Goal: Task Accomplishment & Management: Use online tool/utility

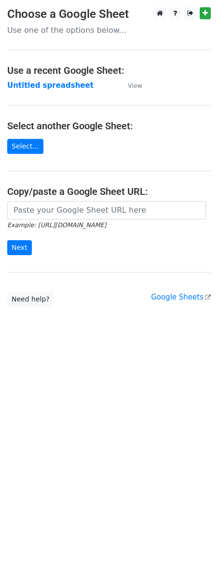
click at [52, 205] on input "url" at bounding box center [106, 210] width 199 height 18
type input "[URL][DOMAIN_NAME]"
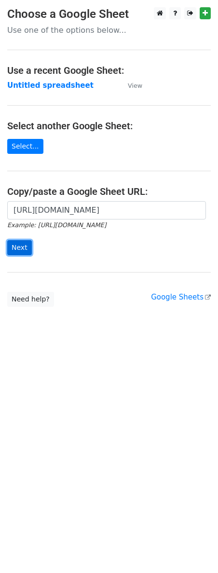
click at [22, 248] on input "Next" at bounding box center [19, 247] width 25 height 15
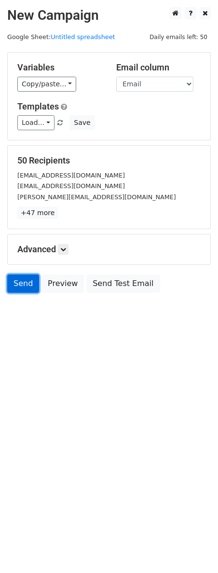
click at [22, 287] on link "Send" at bounding box center [23, 284] width 32 height 18
click at [18, 286] on link "Send" at bounding box center [23, 284] width 32 height 18
